Goal: Transaction & Acquisition: Book appointment/travel/reservation

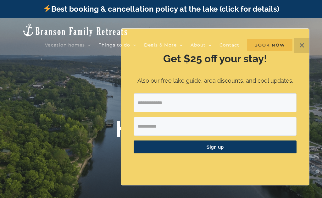
click at [300, 46] on li "Book Now" at bounding box center [273, 45] width 53 height 13
click at [300, 43] on li "Book Now" at bounding box center [273, 45] width 53 height 13
click at [300, 47] on li "Book Now" at bounding box center [273, 45] width 53 height 13
click at [297, 47] on li "Book Now" at bounding box center [273, 45] width 53 height 13
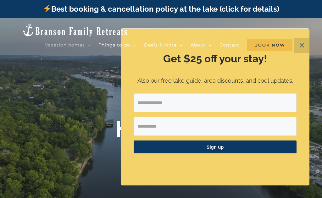
click at [297, 47] on li "Book Now" at bounding box center [273, 45] width 53 height 13
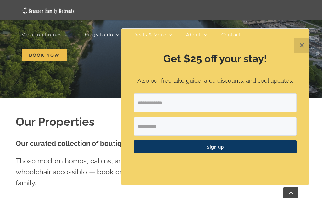
scroll to position [119, 0]
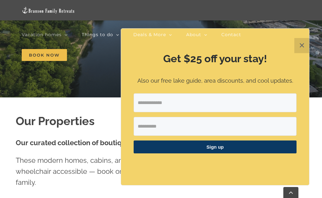
click at [62, 33] on link "Vacation homes" at bounding box center [45, 35] width 46 height 20
click at [299, 53] on button "✕" at bounding box center [301, 45] width 15 height 15
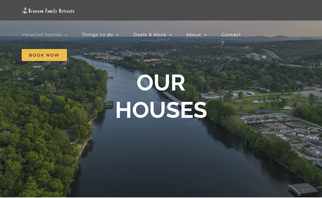
scroll to position [19, 0]
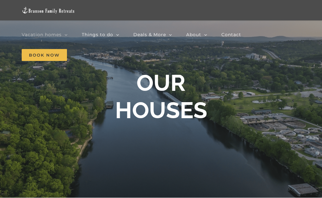
click at [61, 33] on span "Vacation homes" at bounding box center [42, 34] width 40 height 4
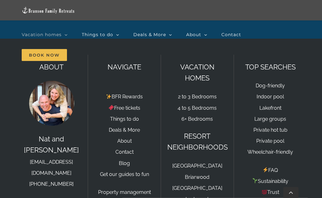
scroll to position [548, 0]
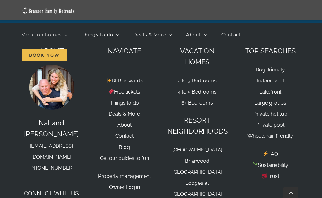
click at [198, 89] on link "4 to 5 Bedrooms" at bounding box center [197, 92] width 39 height 6
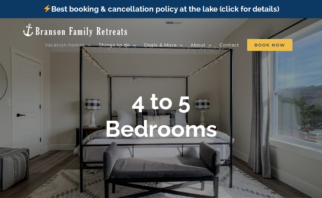
click at [68, 43] on span "Vacation homes" at bounding box center [65, 45] width 40 height 4
click at [63, 109] on span "See all homes" at bounding box center [64, 111] width 27 height 5
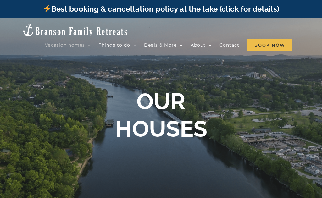
click at [36, 27] on img at bounding box center [75, 30] width 107 height 14
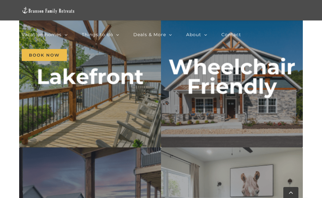
scroll to position [1981, 0]
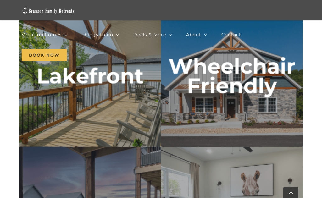
click at [251, 88] on img "Wheelchair Friendly" at bounding box center [232, 76] width 142 height 142
click at [247, 61] on nav "Vacation homes 2 to 3 Bedrooms Mini Camp | 2 Bedrooms Mini Pearl | 2 Bedrooms M…" at bounding box center [161, 45] width 279 height 41
click at [252, 54] on nav "Vacation homes 2 to 3 Bedrooms Mini Camp | 2 Bedrooms Mini Pearl | 2 Bedrooms M…" at bounding box center [161, 45] width 279 height 41
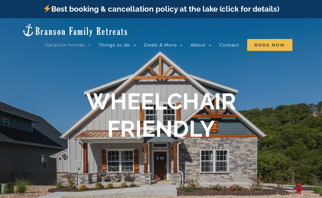
click at [161, 43] on span "Deals & More" at bounding box center [160, 45] width 33 height 4
click at [42, 27] on img at bounding box center [75, 30] width 107 height 14
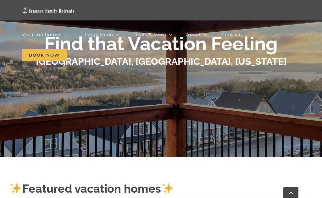
scroll to position [374, 0]
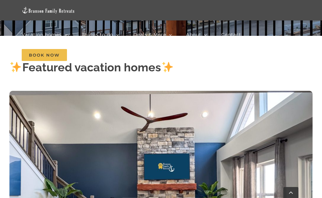
scroll to position [173, 0]
